Goal: Book appointment/travel/reservation

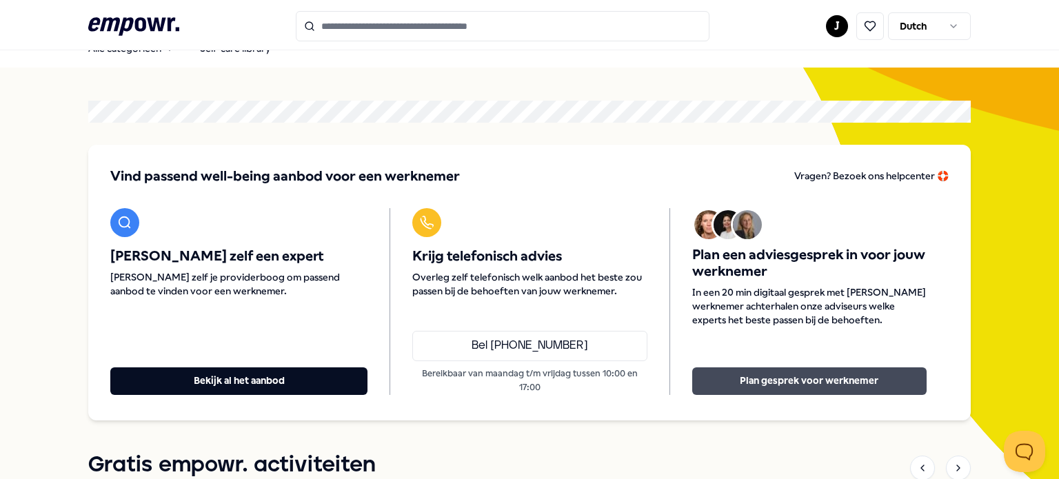
click at [736, 373] on button "Plan gesprek voor werknemer" at bounding box center [809, 381] width 234 height 28
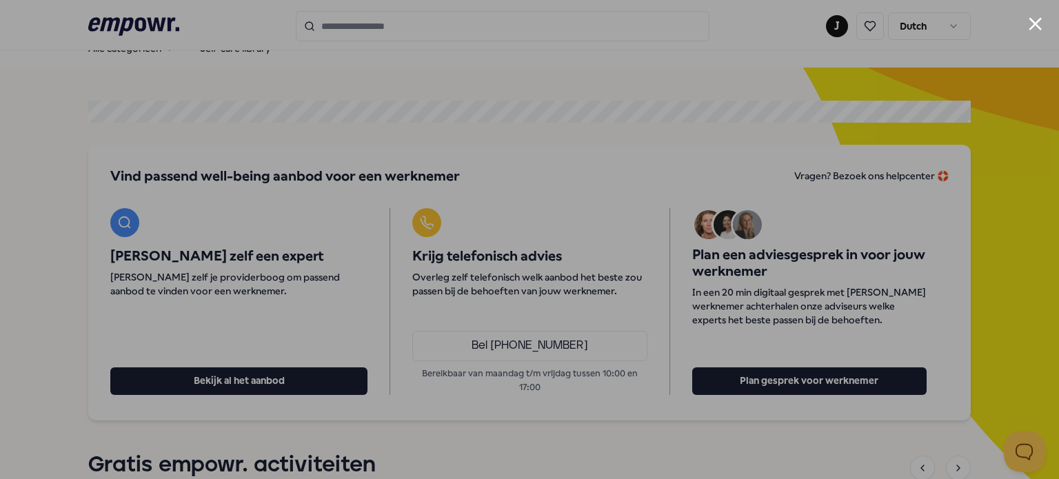
click at [1030, 22] on button "Close modal" at bounding box center [1035, 23] width 13 height 13
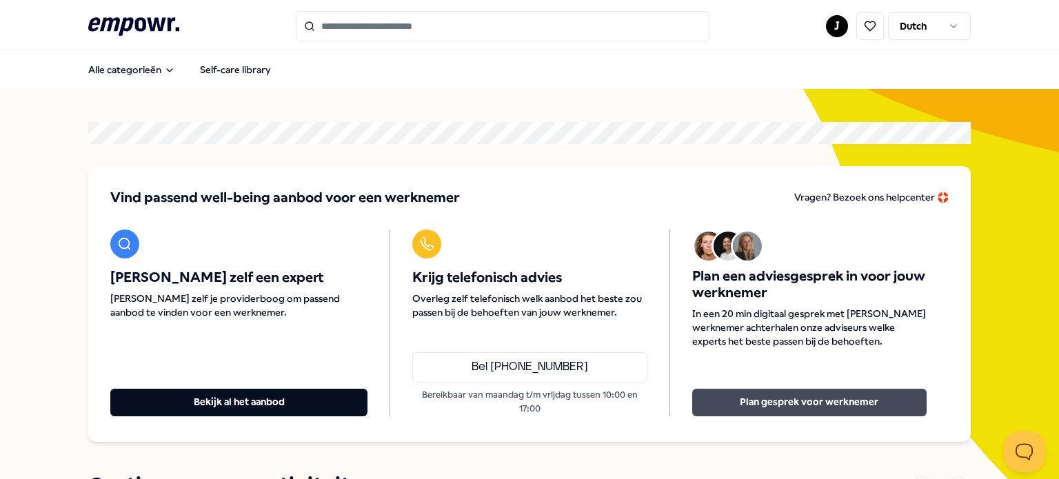
click at [806, 407] on button "Plan gesprek voor werknemer" at bounding box center [809, 403] width 234 height 28
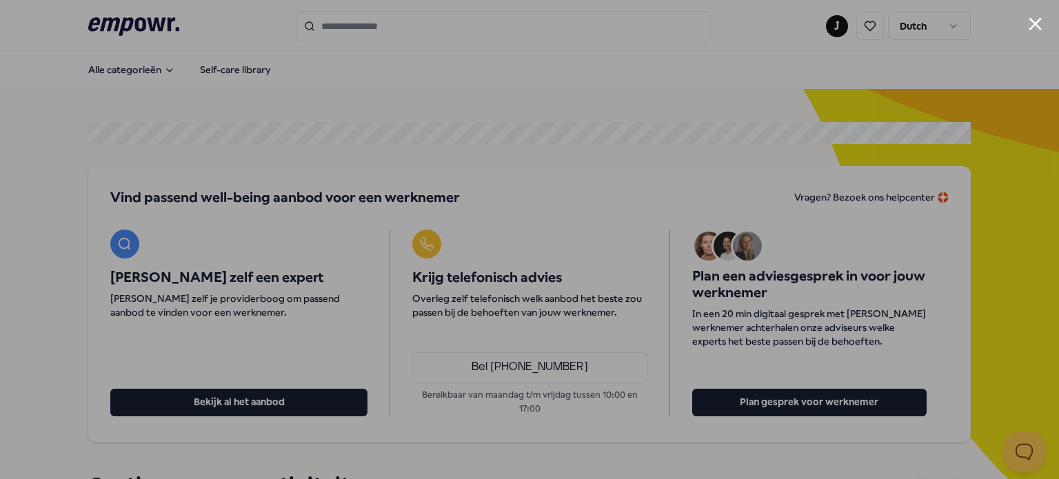
click at [1027, 26] on div at bounding box center [529, 239] width 1059 height 479
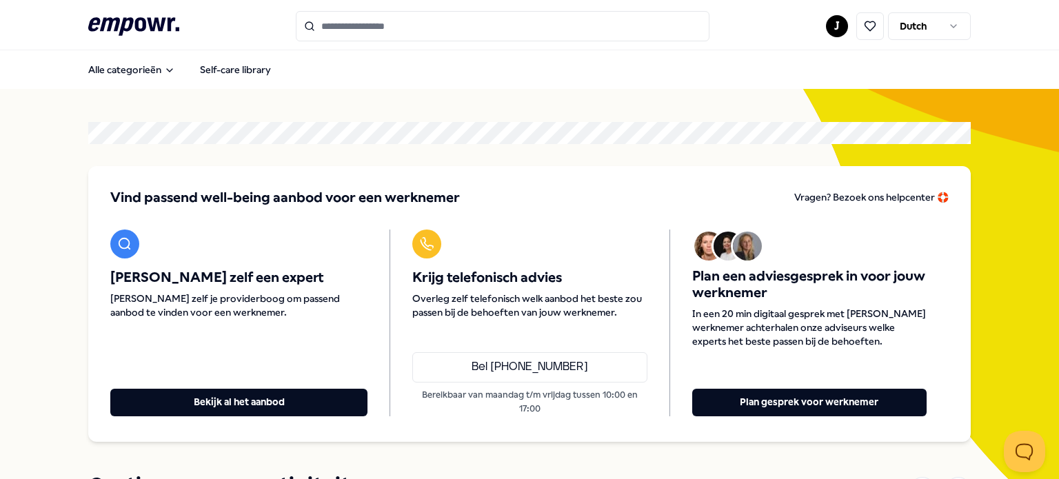
click at [163, 24] on icon at bounding box center [133, 26] width 91 height 18
click at [851, 197] on span "Vragen? Bezoek ons helpcenter 🛟" at bounding box center [871, 197] width 154 height 11
click at [829, 23] on html ".empowr-logo_svg__cls-1{fill:#03032f} J Dutch Alle categorieën Self-care librar…" at bounding box center [529, 239] width 1059 height 479
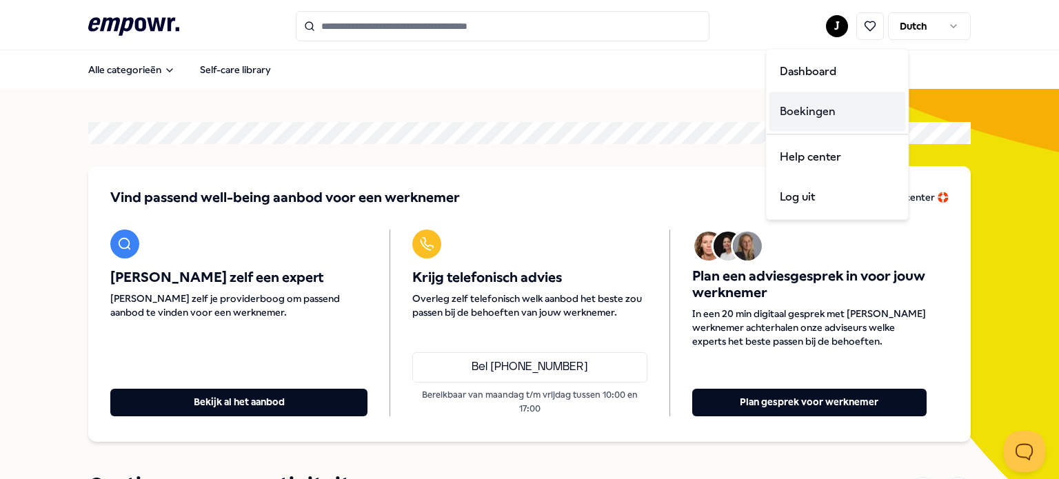
click at [794, 112] on div "Boekingen" at bounding box center [837, 112] width 136 height 40
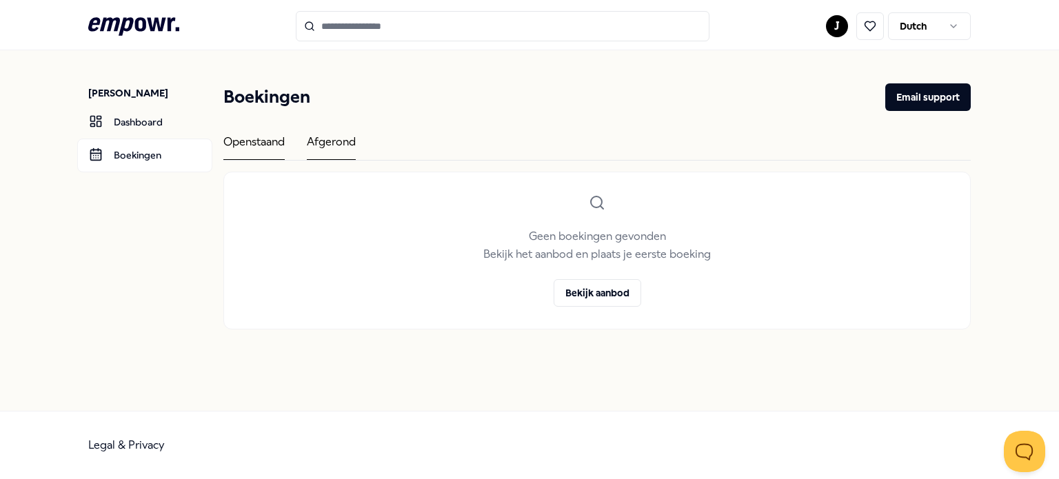
click at [311, 139] on div "Afgerond" at bounding box center [331, 146] width 49 height 27
click at [266, 145] on div "Openstaand" at bounding box center [253, 146] width 61 height 27
click at [148, 120] on link "Dashboard" at bounding box center [144, 121] width 135 height 33
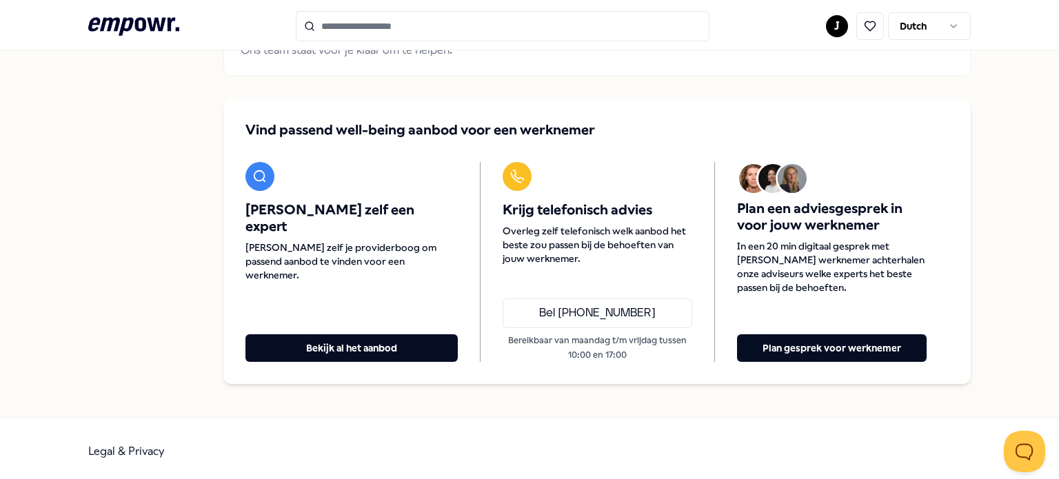
scroll to position [130, 0]
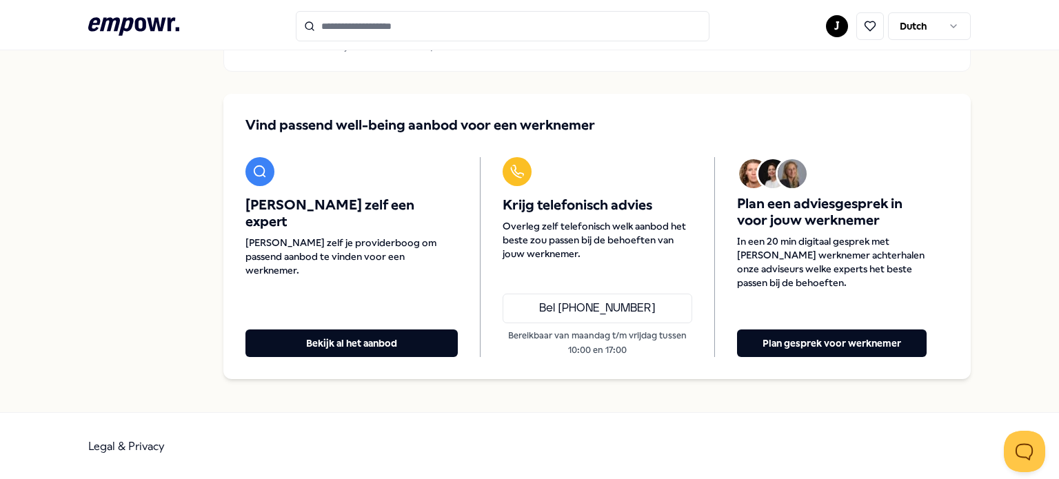
click at [146, 31] on icon ".empowr-logo_svg__cls-1{fill:#03032f}" at bounding box center [133, 27] width 91 height 26
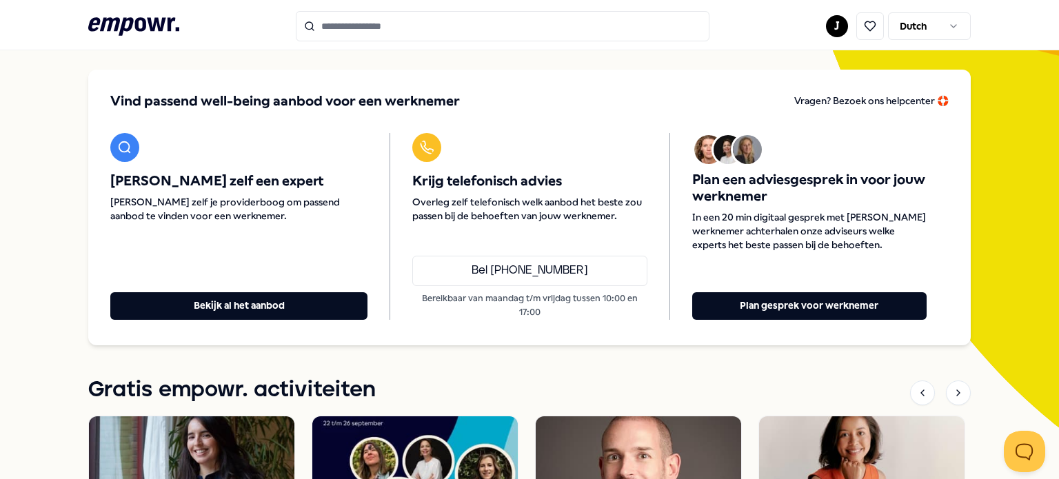
scroll to position [101, 0]
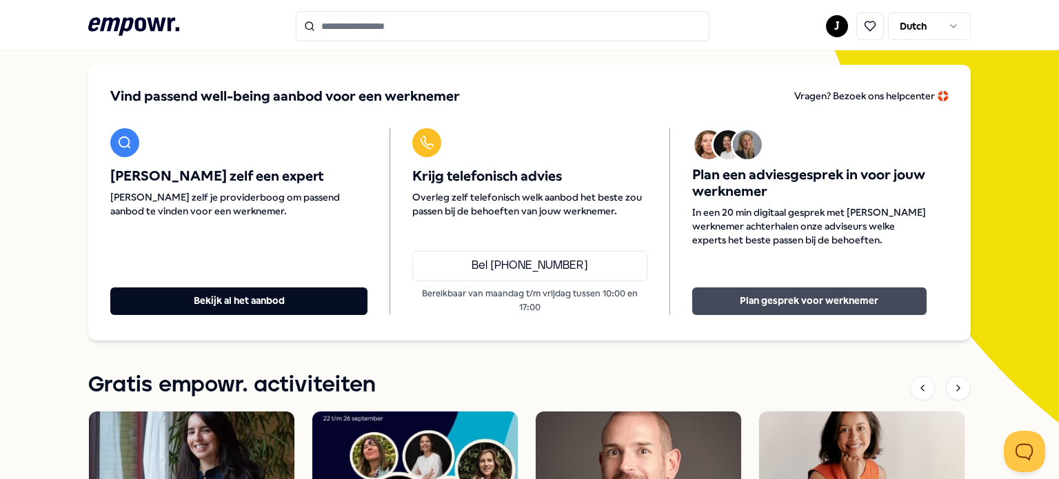
click at [818, 296] on button "Plan gesprek voor werknemer" at bounding box center [809, 301] width 234 height 28
